Goal: Task Accomplishment & Management: Manage account settings

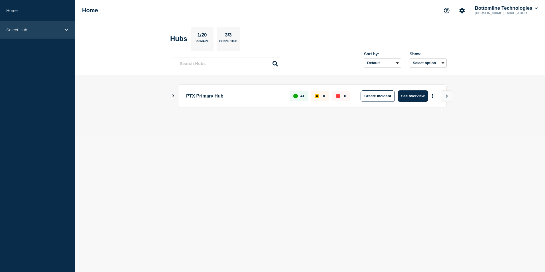
click at [39, 31] on p "Select Hub" at bounding box center [33, 29] width 55 height 5
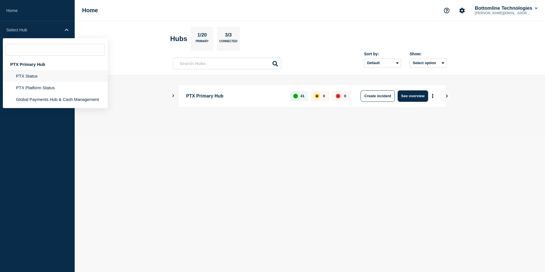
click at [34, 72] on li "PTX Status" at bounding box center [55, 76] width 105 height 12
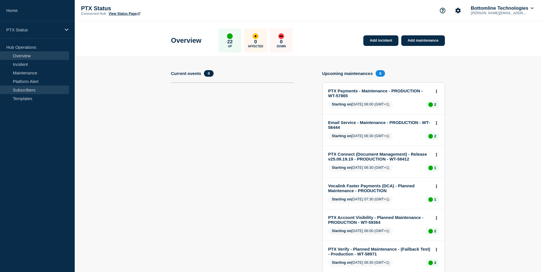
click at [18, 86] on link "Subscribers" at bounding box center [34, 90] width 69 height 9
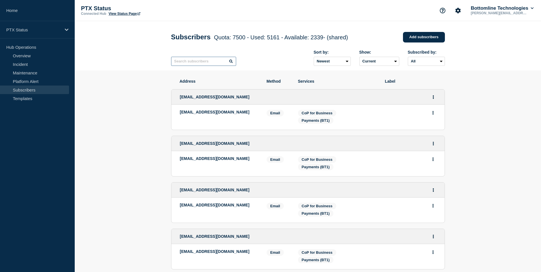
click at [206, 59] on input "text" at bounding box center [203, 61] width 65 height 9
paste input "[PERSON_NAME][EMAIL_ADDRESS][PERSON_NAME][DOMAIN_NAME]"
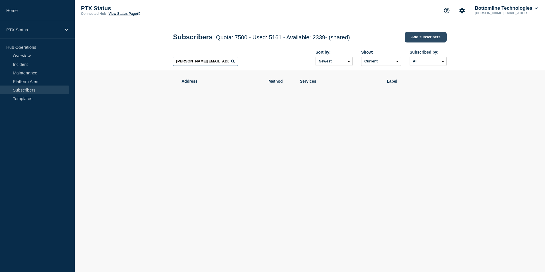
type input "[PERSON_NAME][EMAIL_ADDRESS][PERSON_NAME][DOMAIN_NAME]"
click at [416, 39] on link "Add subscribers" at bounding box center [426, 37] width 42 height 11
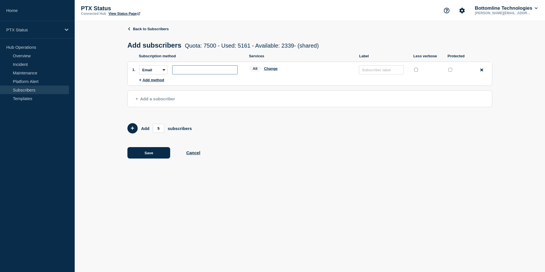
click at [187, 72] on input "subscription-address" at bounding box center [205, 69] width 66 height 9
paste input "[PERSON_NAME][EMAIL_ADDRESS][PERSON_NAME][DOMAIN_NAME]"
type input "[PERSON_NAME][EMAIL_ADDRESS][PERSON_NAME][DOMAIN_NAME]"
click at [272, 70] on button "Change" at bounding box center [271, 68] width 14 height 4
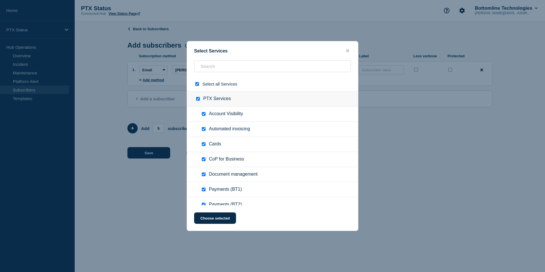
click at [195, 84] on input "select all checkbox" at bounding box center [197, 84] width 4 height 4
checkbox input "false"
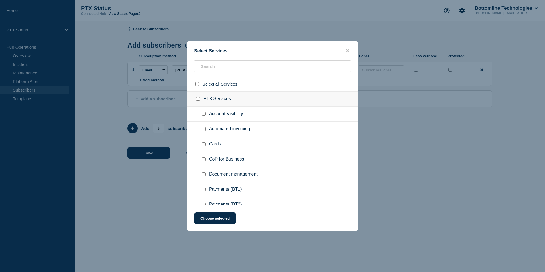
checkbox input "false"
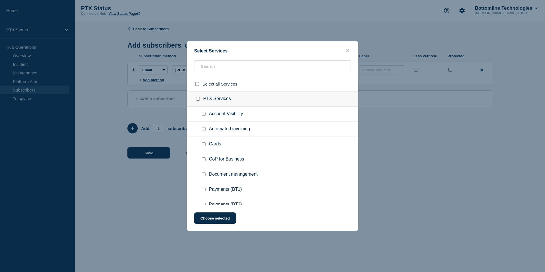
checkbox input "false"
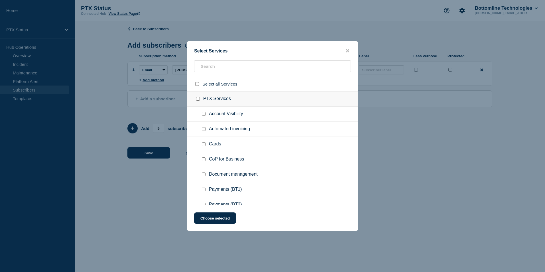
checkbox input "false"
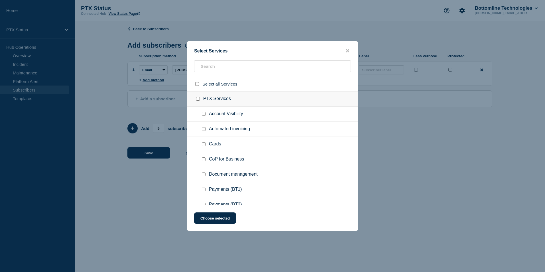
checkbox input "false"
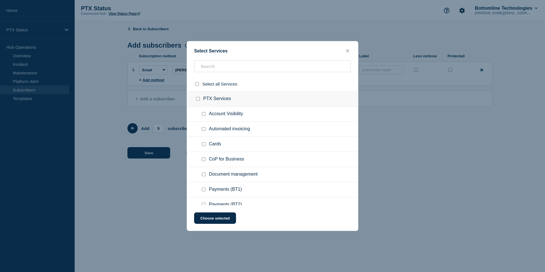
checkbox input "false"
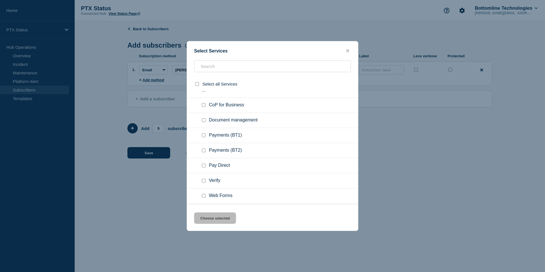
scroll to position [54, 0]
click at [205, 136] on input "Payments (BT1) checkbox" at bounding box center [204, 135] width 4 height 4
checkbox input "true"
click at [204, 181] on input "Verify checkbox" at bounding box center [204, 181] width 4 height 4
checkbox input "true"
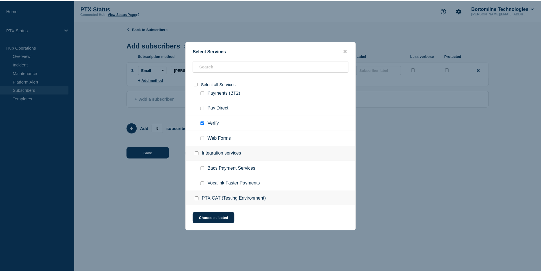
scroll to position [112, 0]
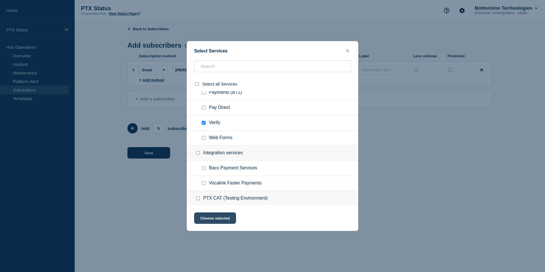
click at [216, 217] on button "Choose selected" at bounding box center [215, 218] width 42 height 11
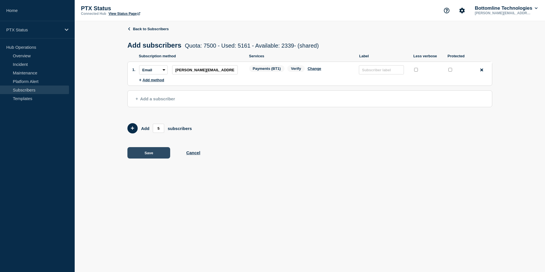
click at [148, 153] on button "Save" at bounding box center [149, 152] width 43 height 11
